Goal: Information Seeking & Learning: Learn about a topic

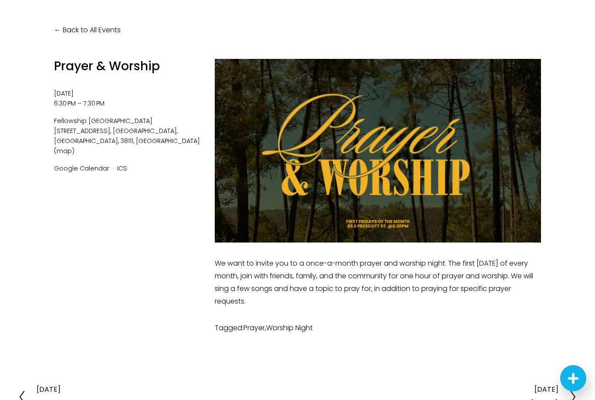
scroll to position [60, 0]
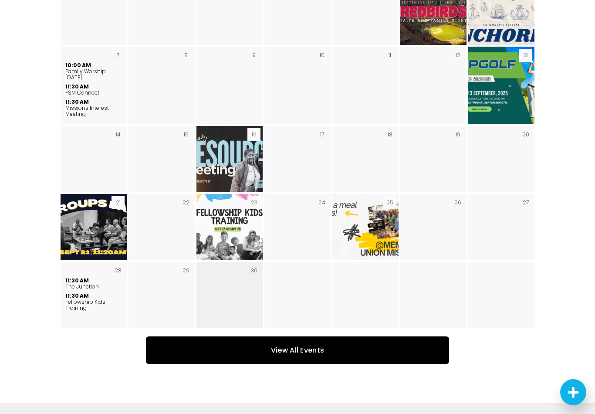
scroll to position [1352, 0]
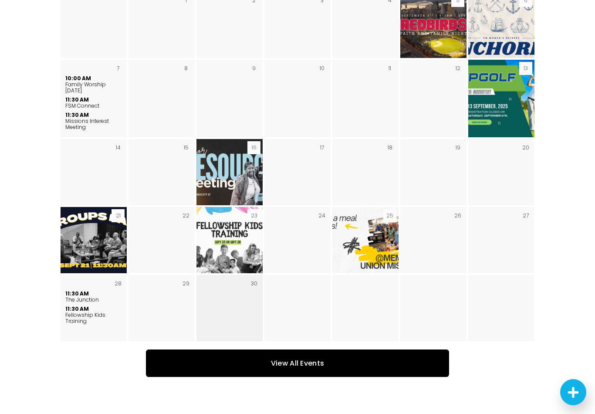
click at [263, 414] on div "Upcoming events. September 2025 Su Mo Tu We Th Fr Sa Mon 1 Tue 2 Wed 3 Thu 4 Fr…" at bounding box center [297, 130] width 595 height 572
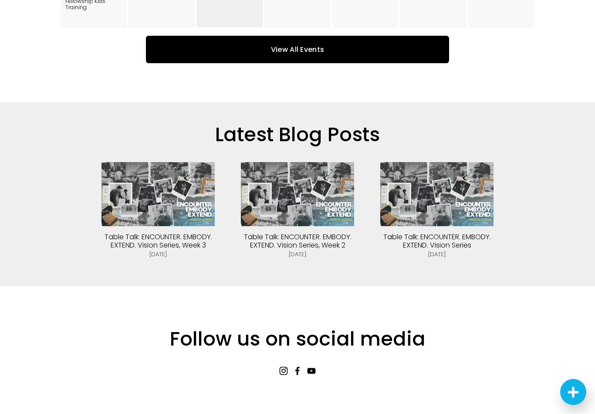
scroll to position [1666, 0]
click at [303, 63] on link "View All Events" at bounding box center [297, 49] width 303 height 27
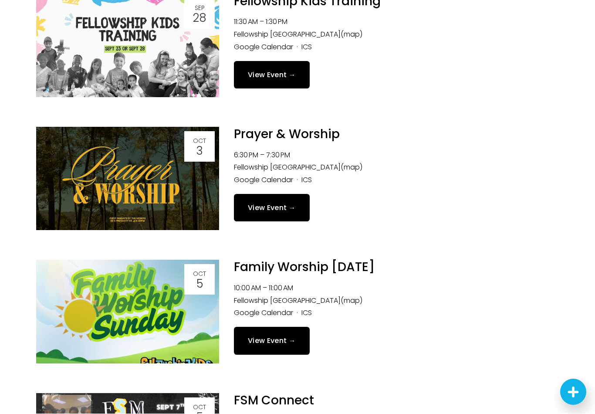
scroll to position [173, 0]
click at [265, 207] on link "View Event →" at bounding box center [272, 207] width 76 height 27
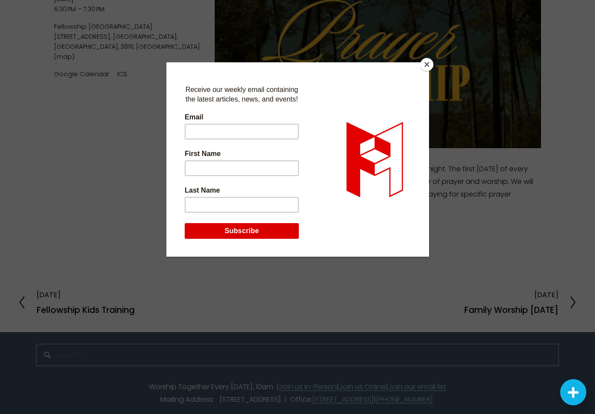
scroll to position [157, 0]
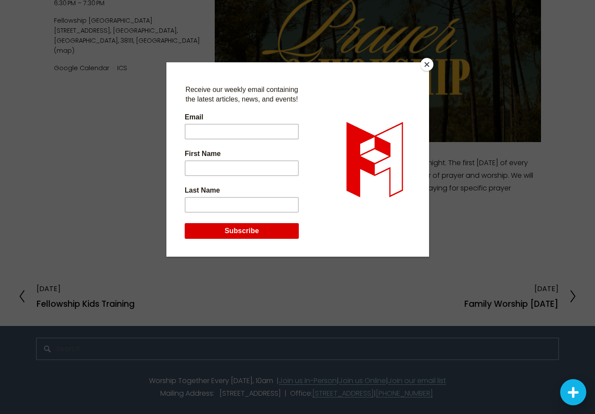
click at [428, 61] on button "Close" at bounding box center [427, 64] width 13 height 13
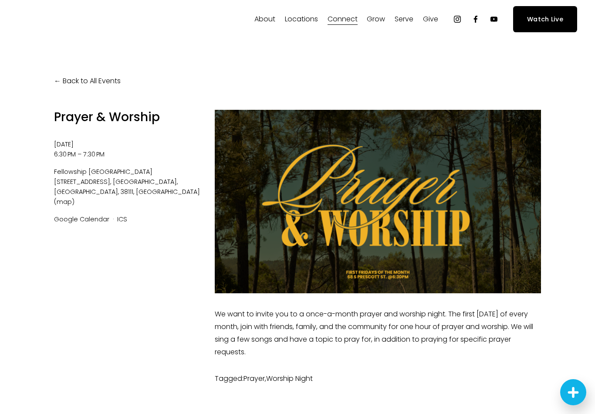
scroll to position [0, 0]
